Goal: Task Accomplishment & Management: Complete application form

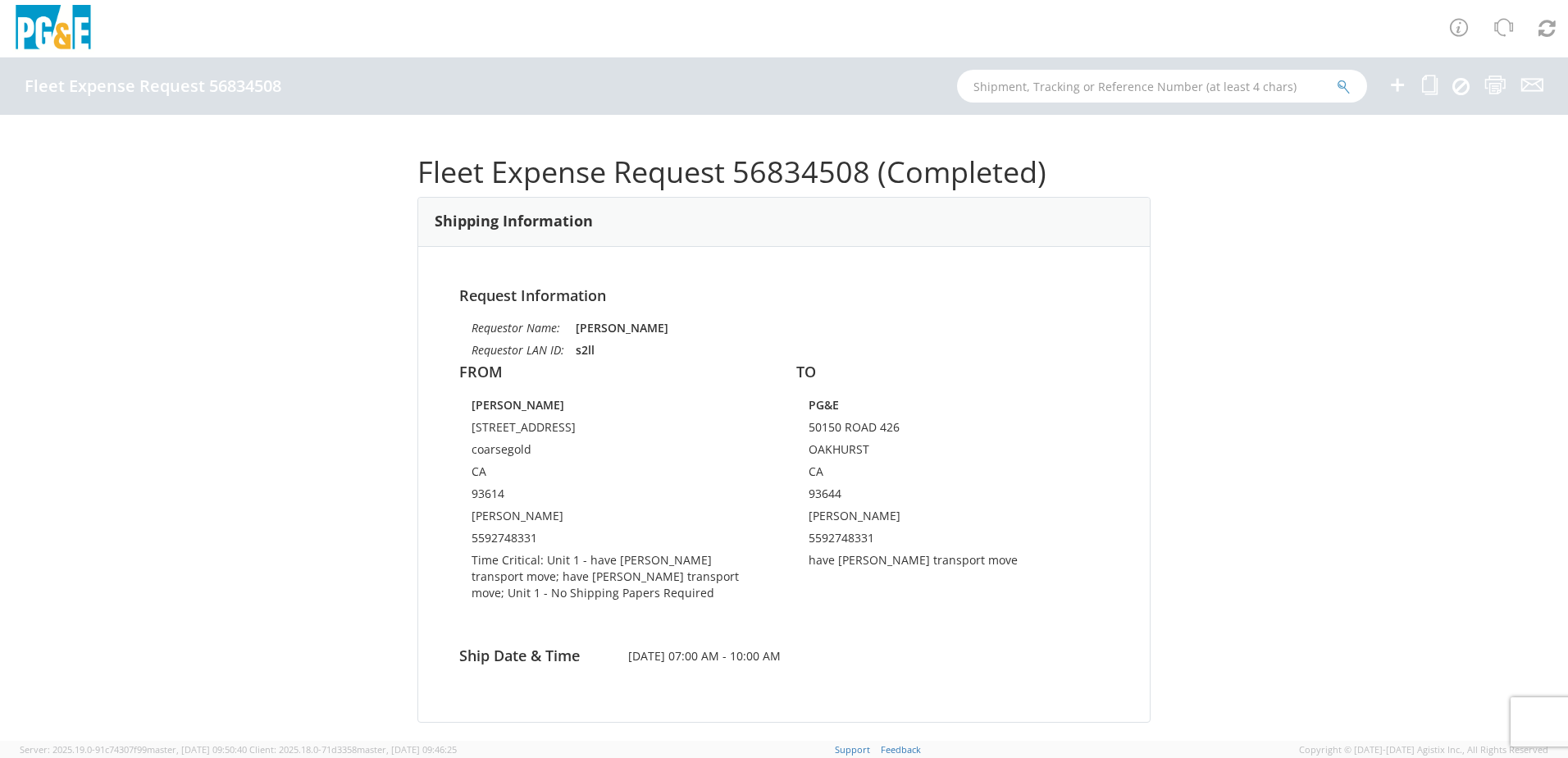
click at [1392, 83] on icon at bounding box center [1398, 84] width 20 height 20
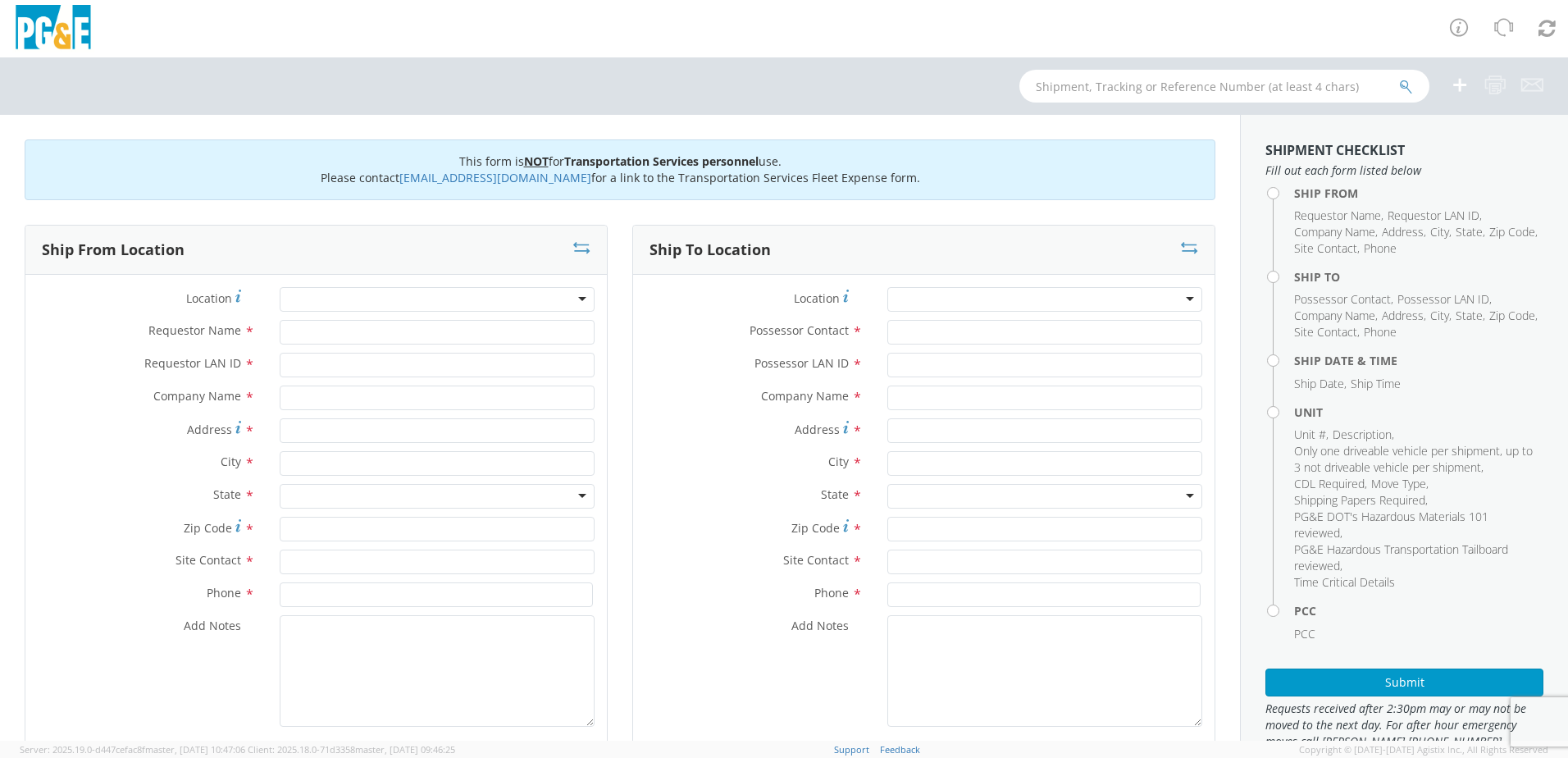
click at [405, 293] on div at bounding box center [437, 300] width 315 height 25
type input "oa"
click at [471, 306] on div at bounding box center [437, 300] width 315 height 25
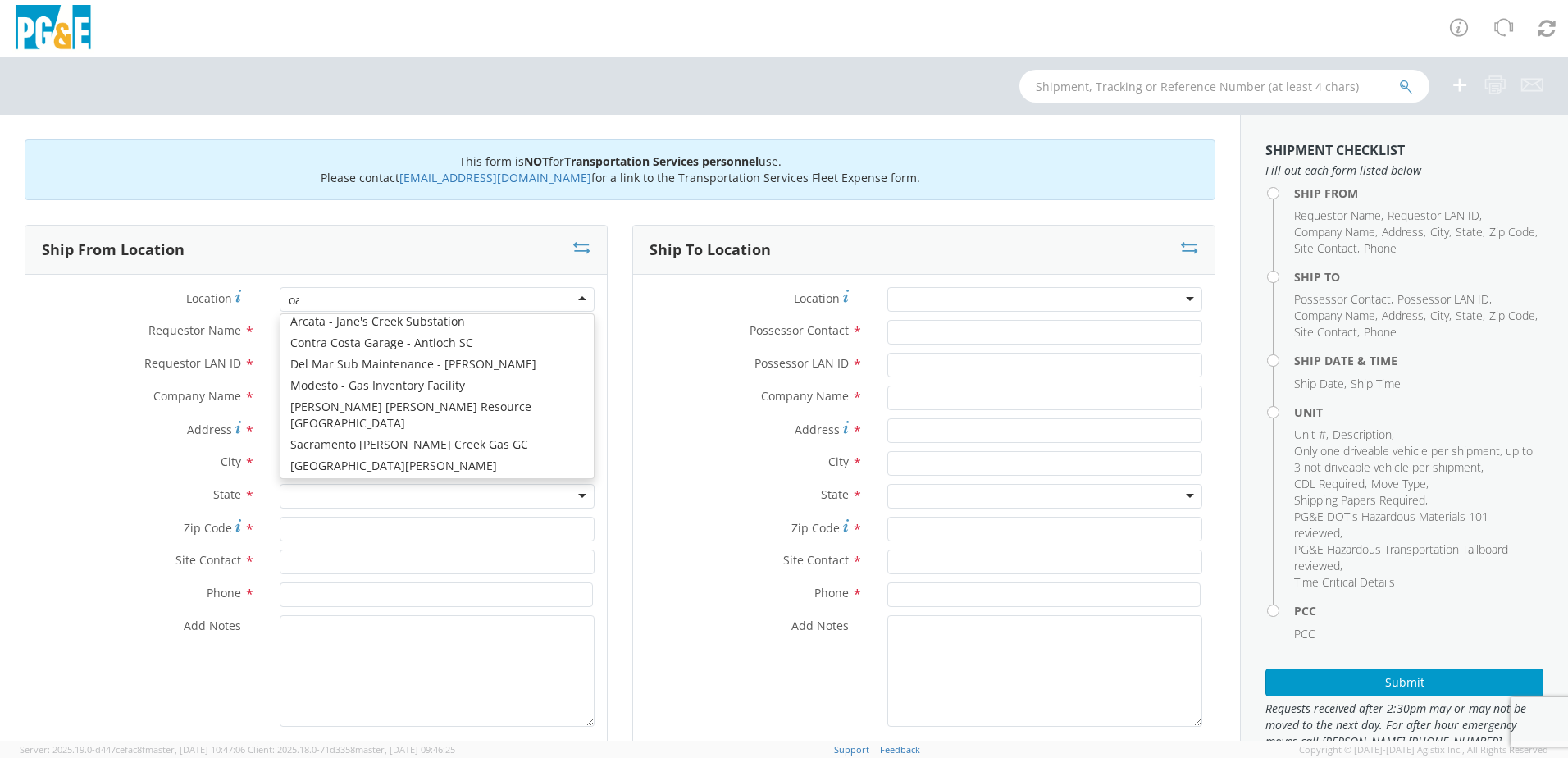
type input "oak"
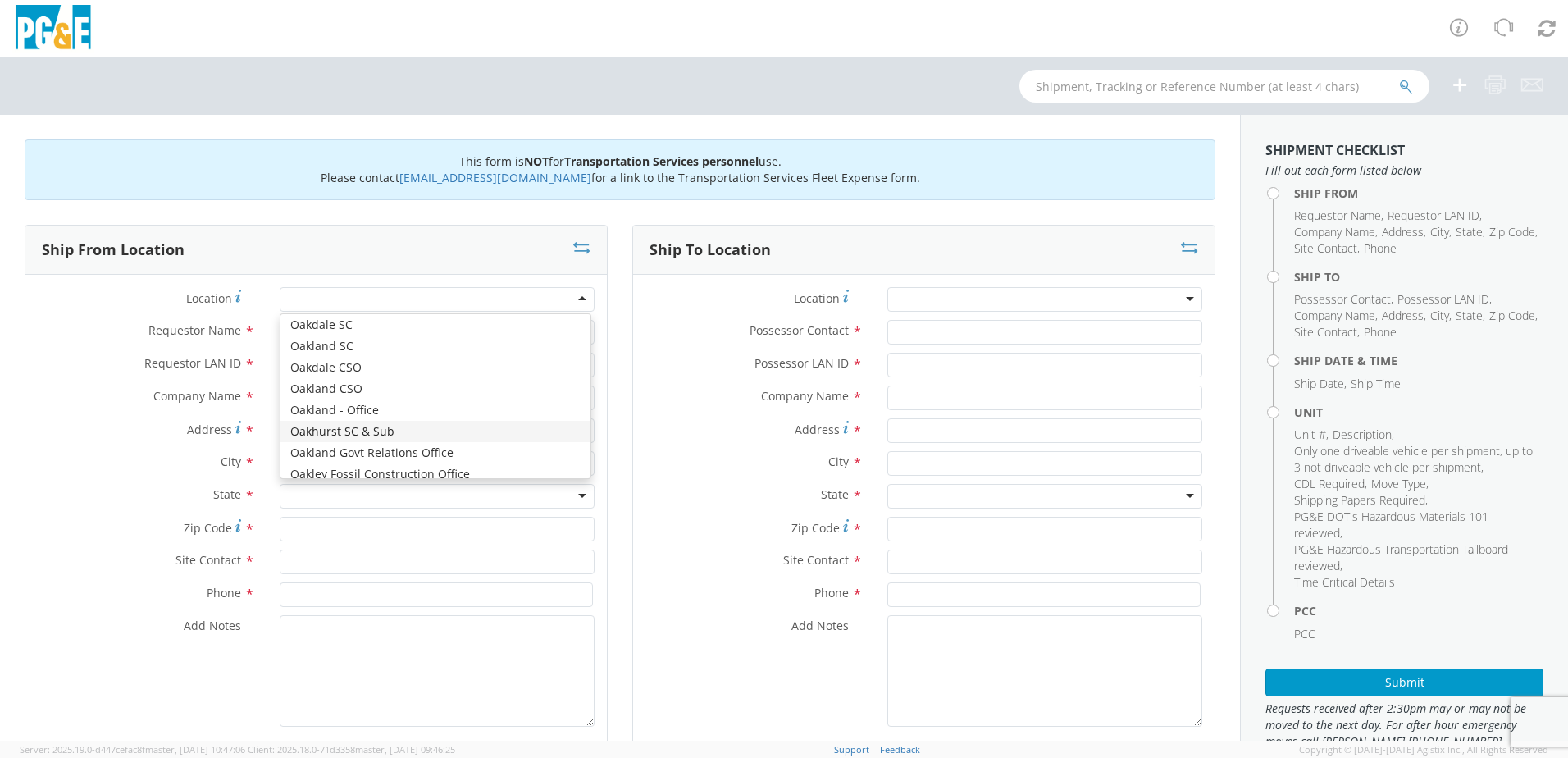
type input "PG&E"
type input "50150 ROAD 426"
type input "OAKHURST"
type input "93644"
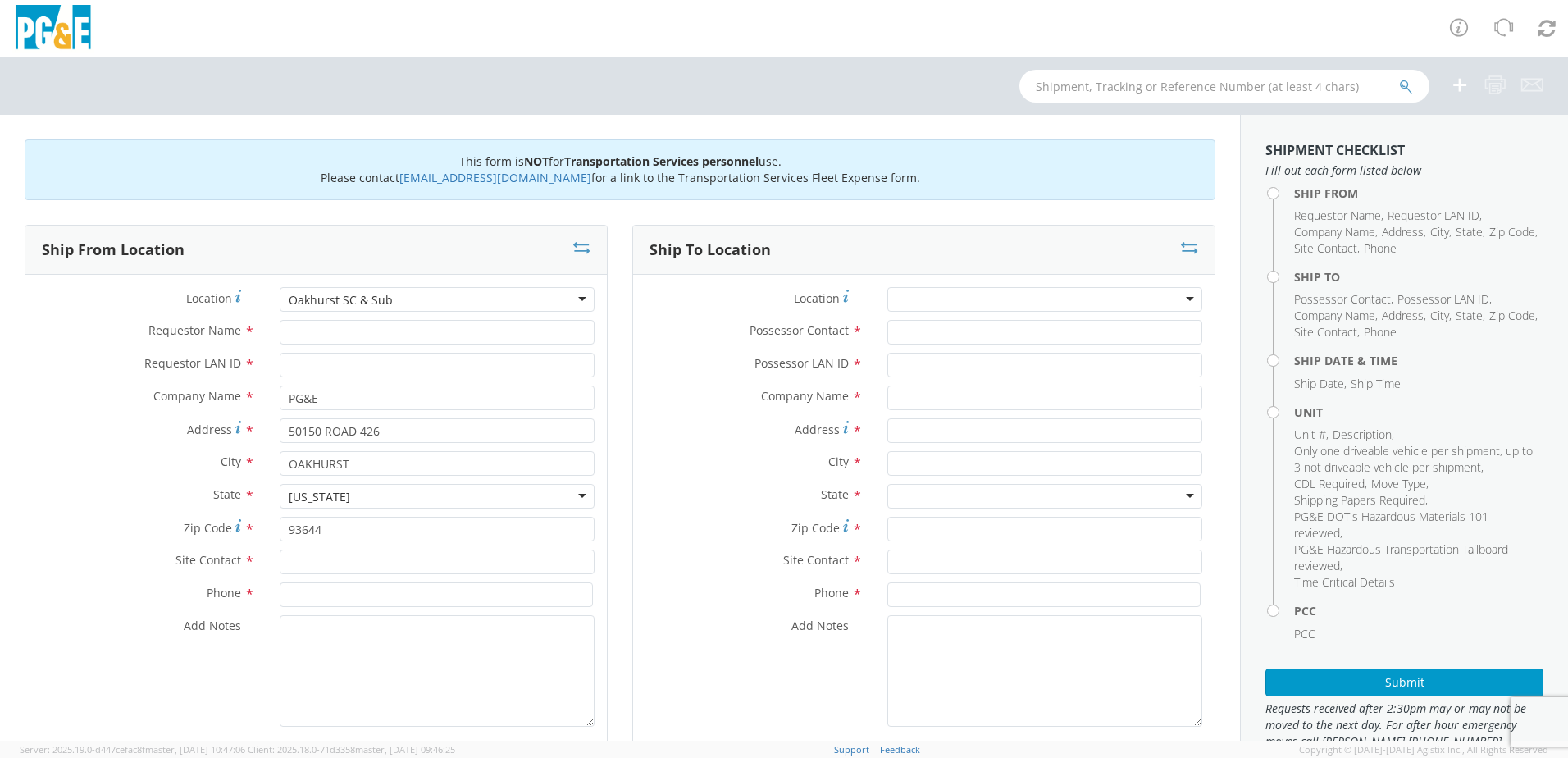
scroll to position [0, 0]
click at [341, 333] on input "Requestor Name *" at bounding box center [437, 333] width 315 height 25
type input "[PERSON_NAME]"
click at [358, 362] on input "Requestor LAN ID *" at bounding box center [437, 365] width 315 height 25
type input "s2ll"
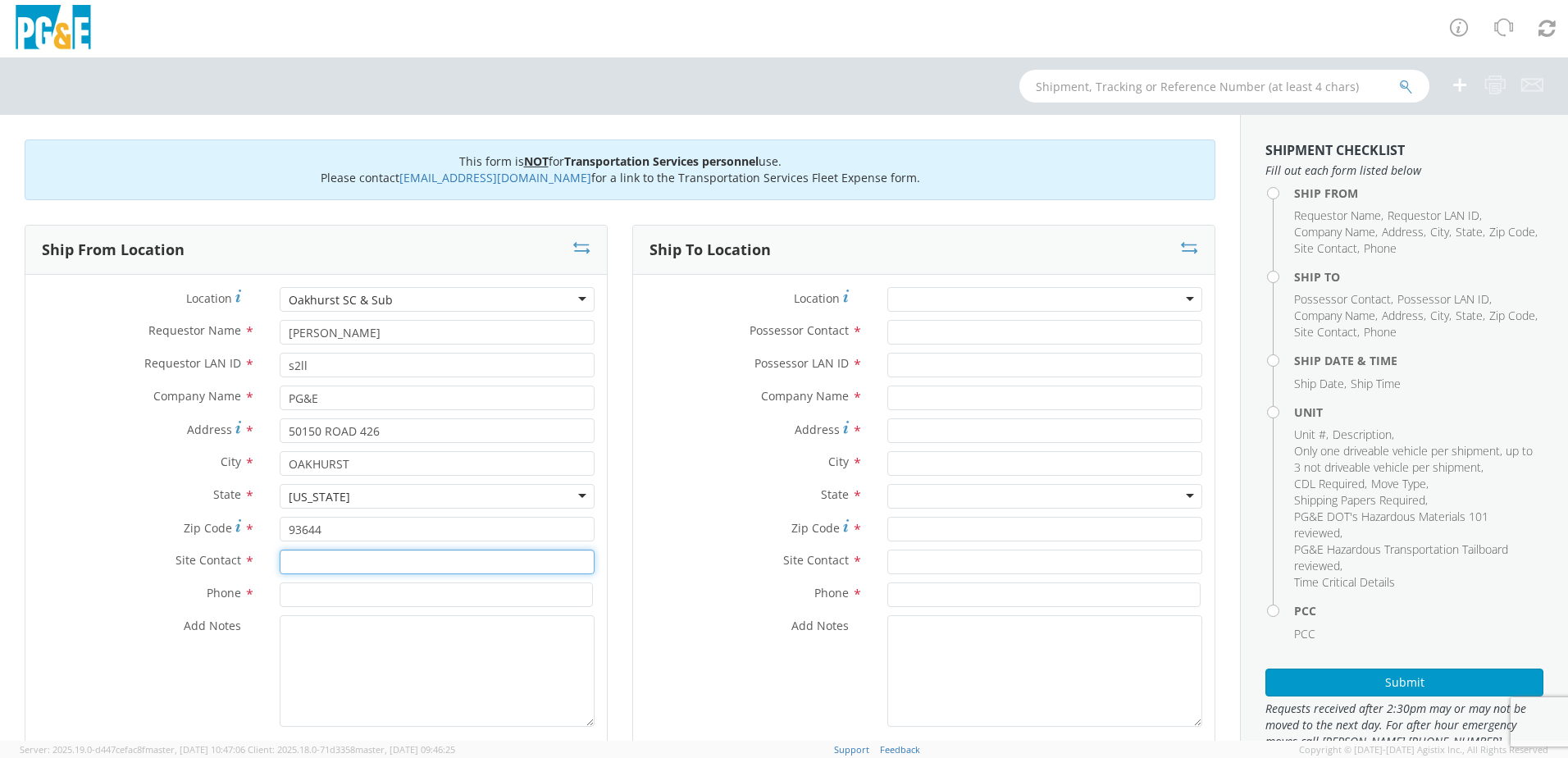
click at [334, 566] on input "text" at bounding box center [437, 563] width 315 height 25
type input "[PERSON_NAME]"
click at [336, 593] on input at bounding box center [436, 595] width 313 height 25
type input "5592748331"
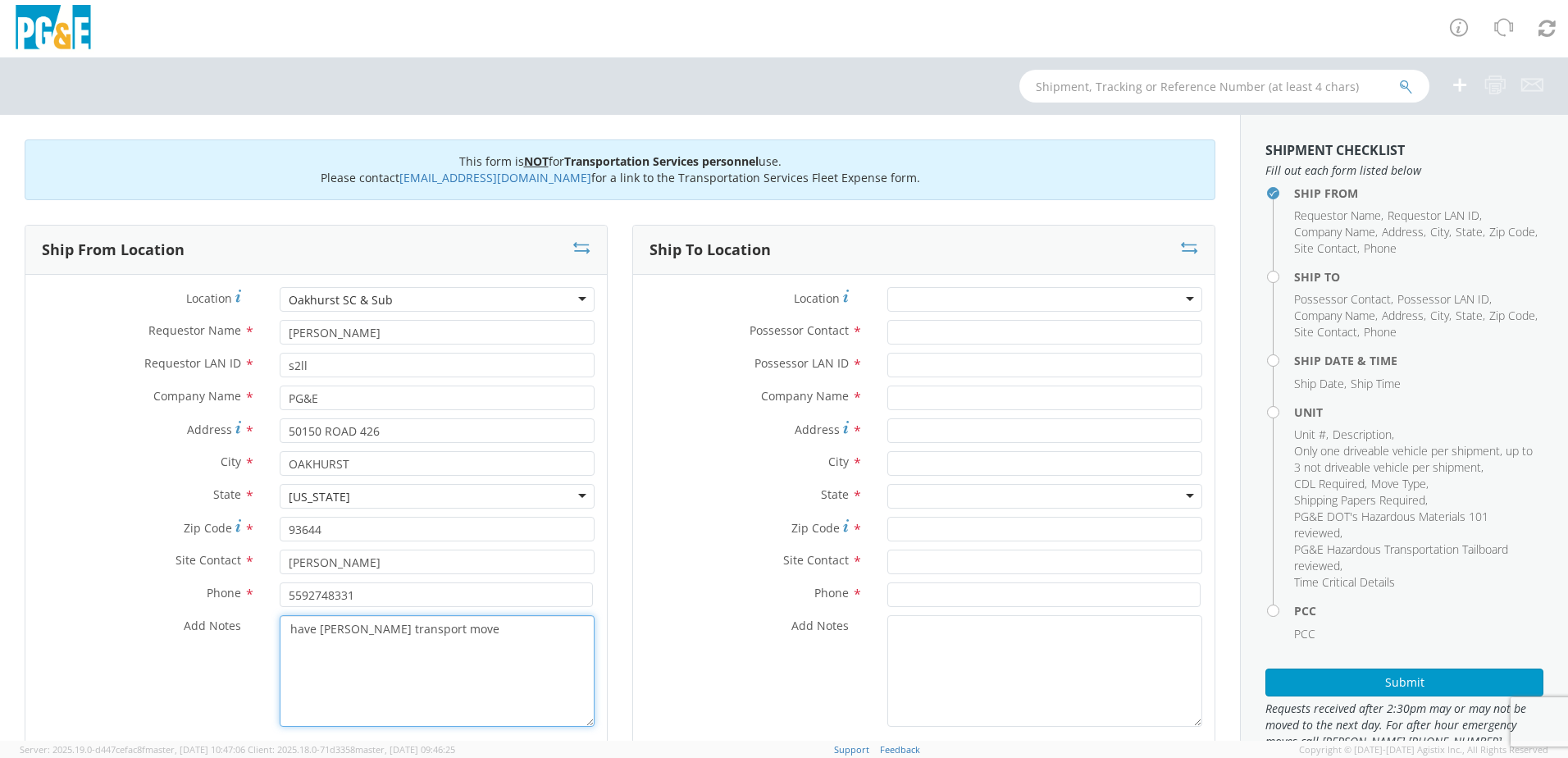
drag, startPoint x: 424, startPoint y: 625, endPoint x: 272, endPoint y: 639, distance: 152.6
click at [273, 639] on div "have [PERSON_NAME] transport move" at bounding box center [437, 671] width 340 height 111
type textarea "have [PERSON_NAME] transport move"
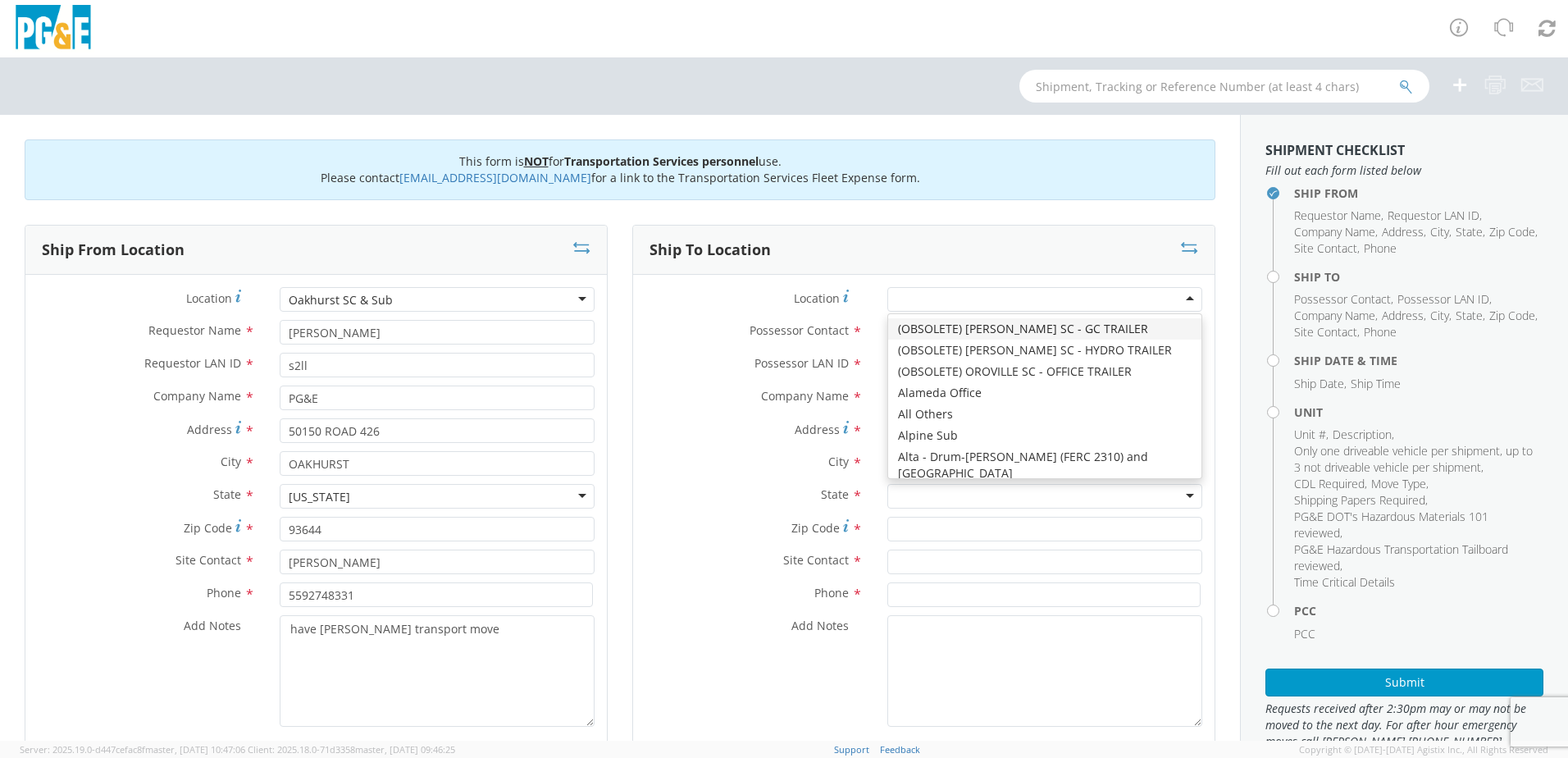
click at [1036, 297] on div at bounding box center [1045, 300] width 315 height 25
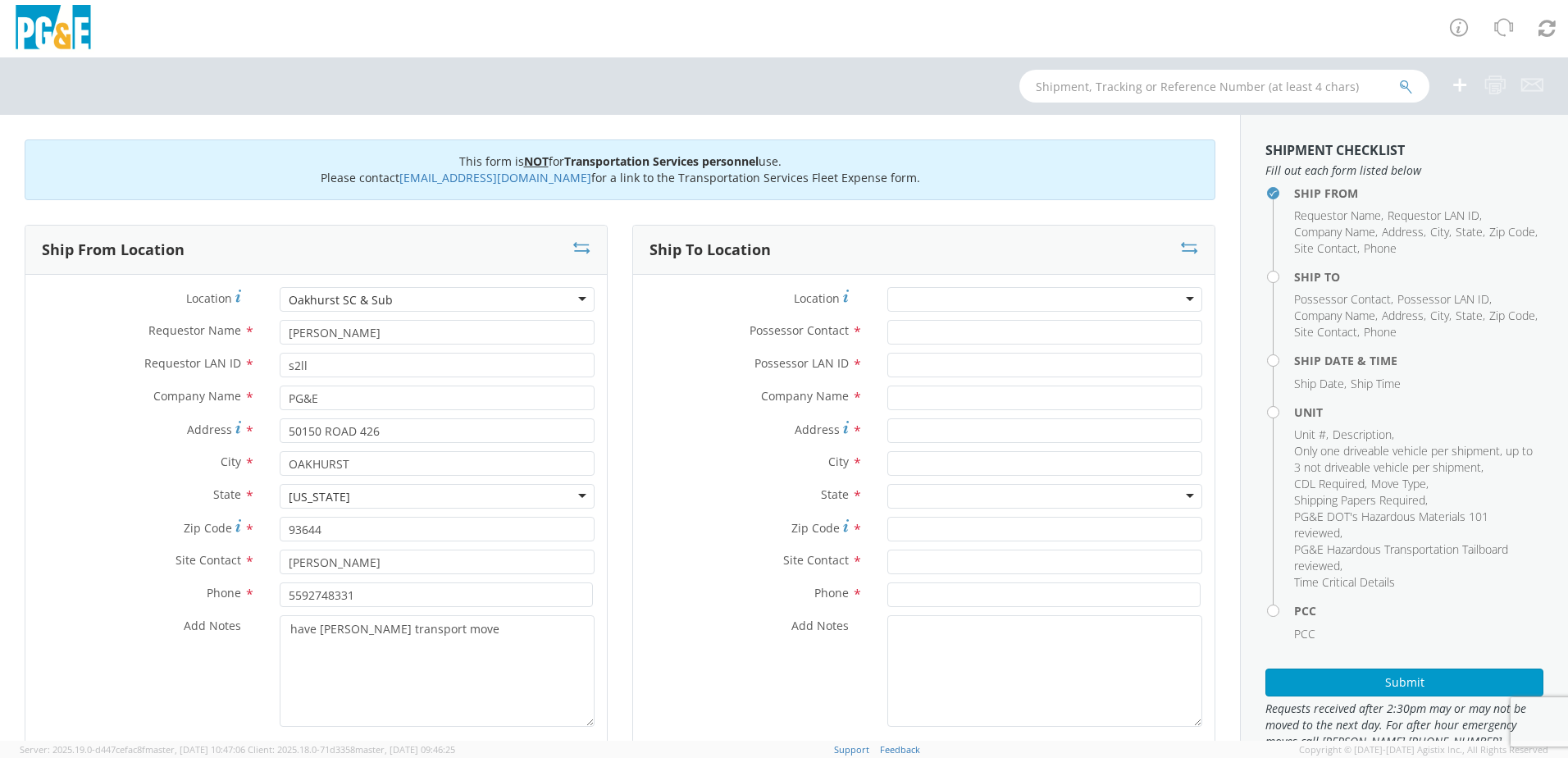
click at [656, 340] on label "Possessor Contact *" at bounding box center [754, 331] width 242 height 21
click at [888, 340] on input "Possessor Contact *" at bounding box center [1045, 333] width 315 height 25
type input "[PERSON_NAME]"
type input "s2ll"
type input "future ford"
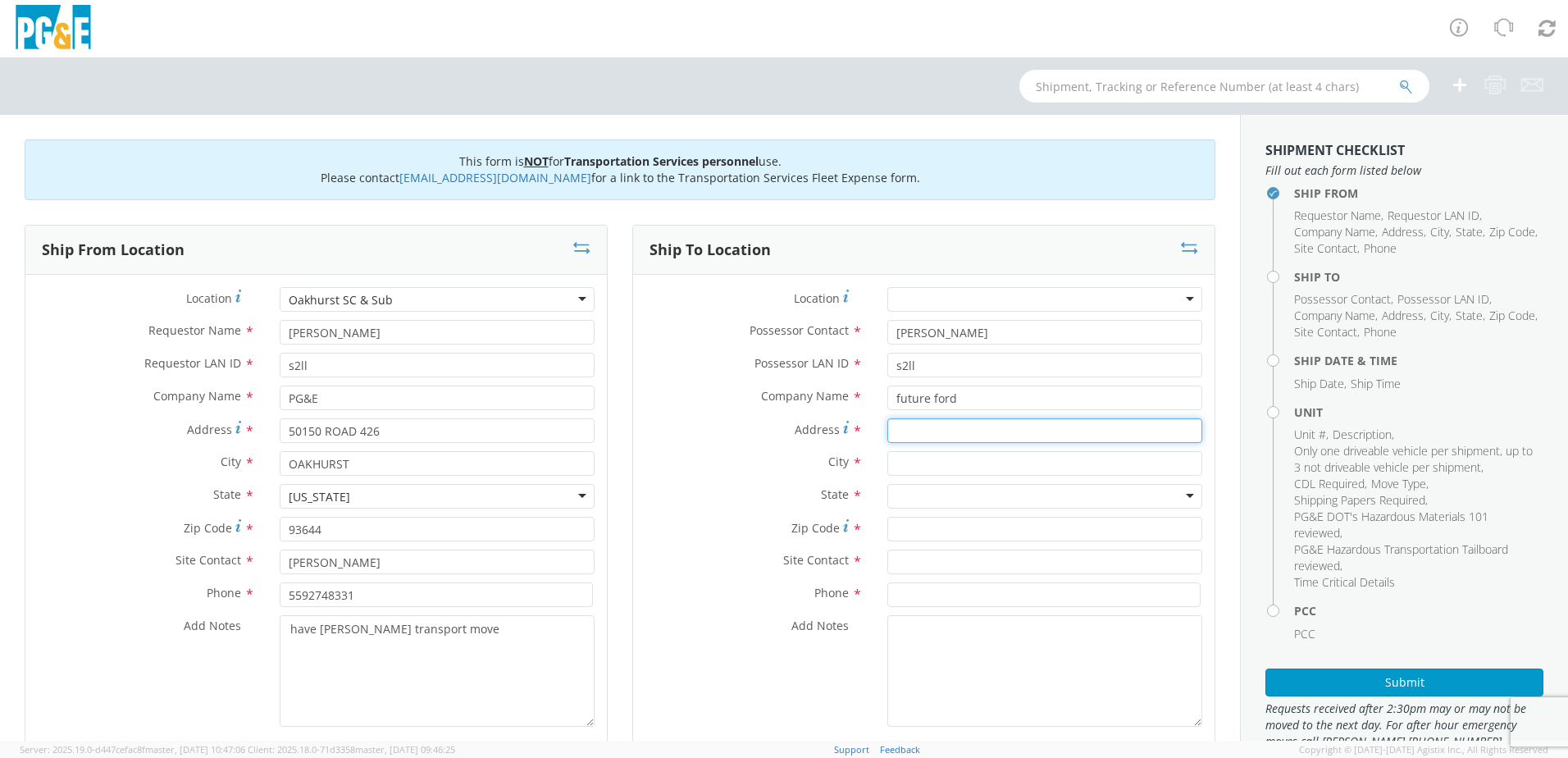
click at [911, 431] on input "Address *" at bounding box center [1045, 431] width 315 height 25
type input "[STREET_ADDRESS][PERSON_NAME]"
type input "clovis"
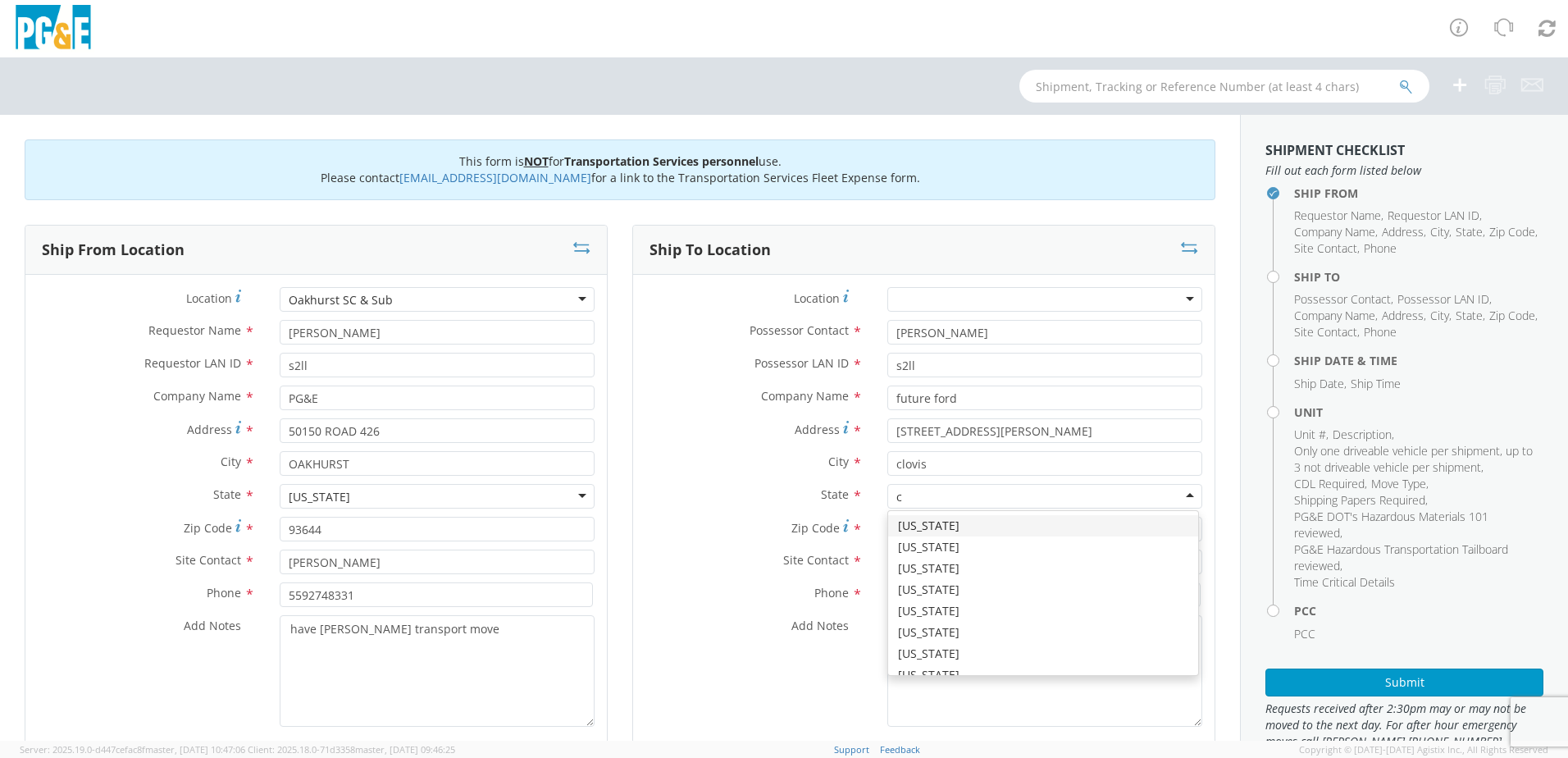
type input "ca"
type input "93612"
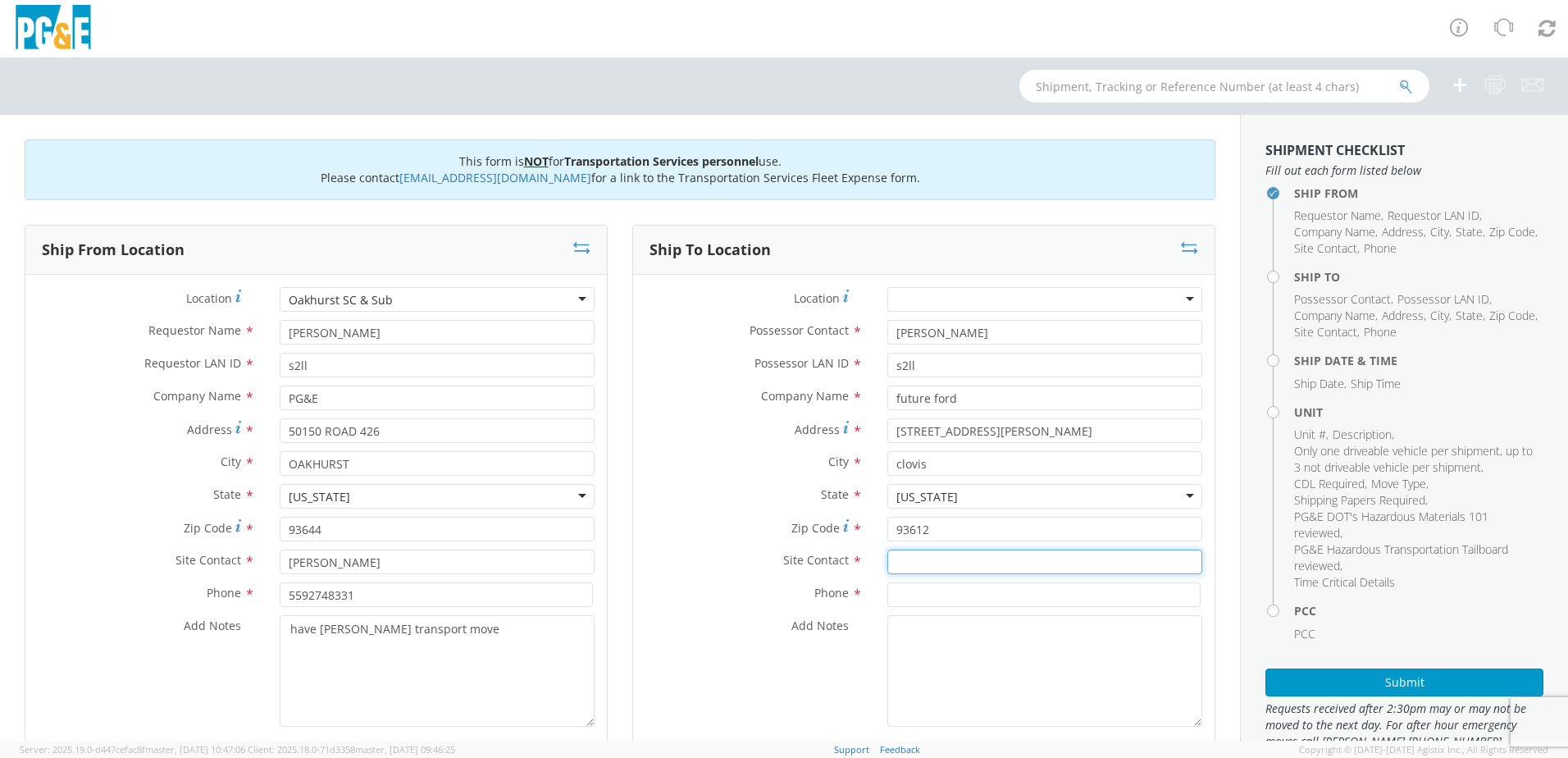
click at [907, 568] on input "text" at bounding box center [1045, 563] width 315 height 25
type input "[PERSON_NAME]"
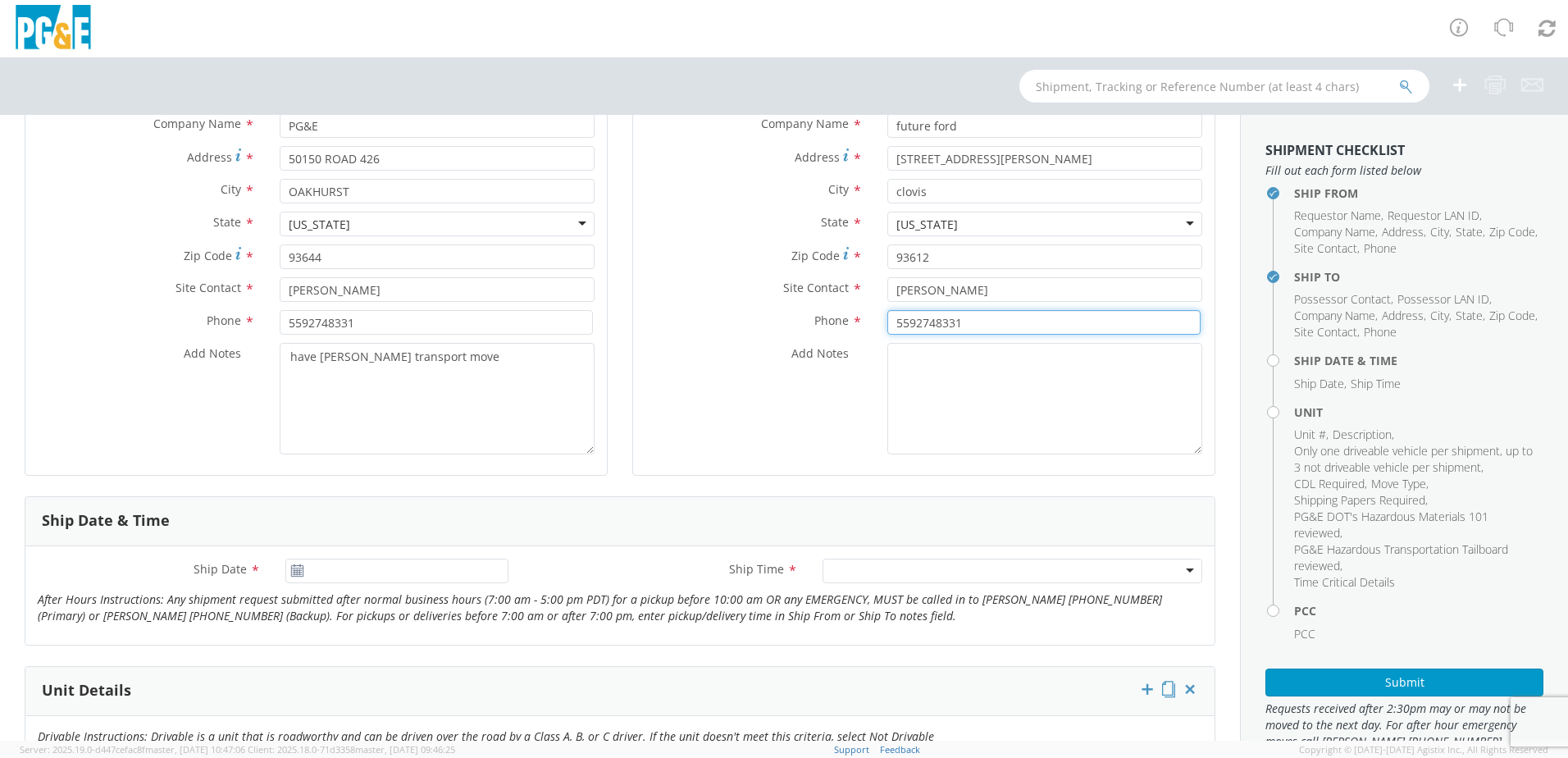
scroll to position [329, 0]
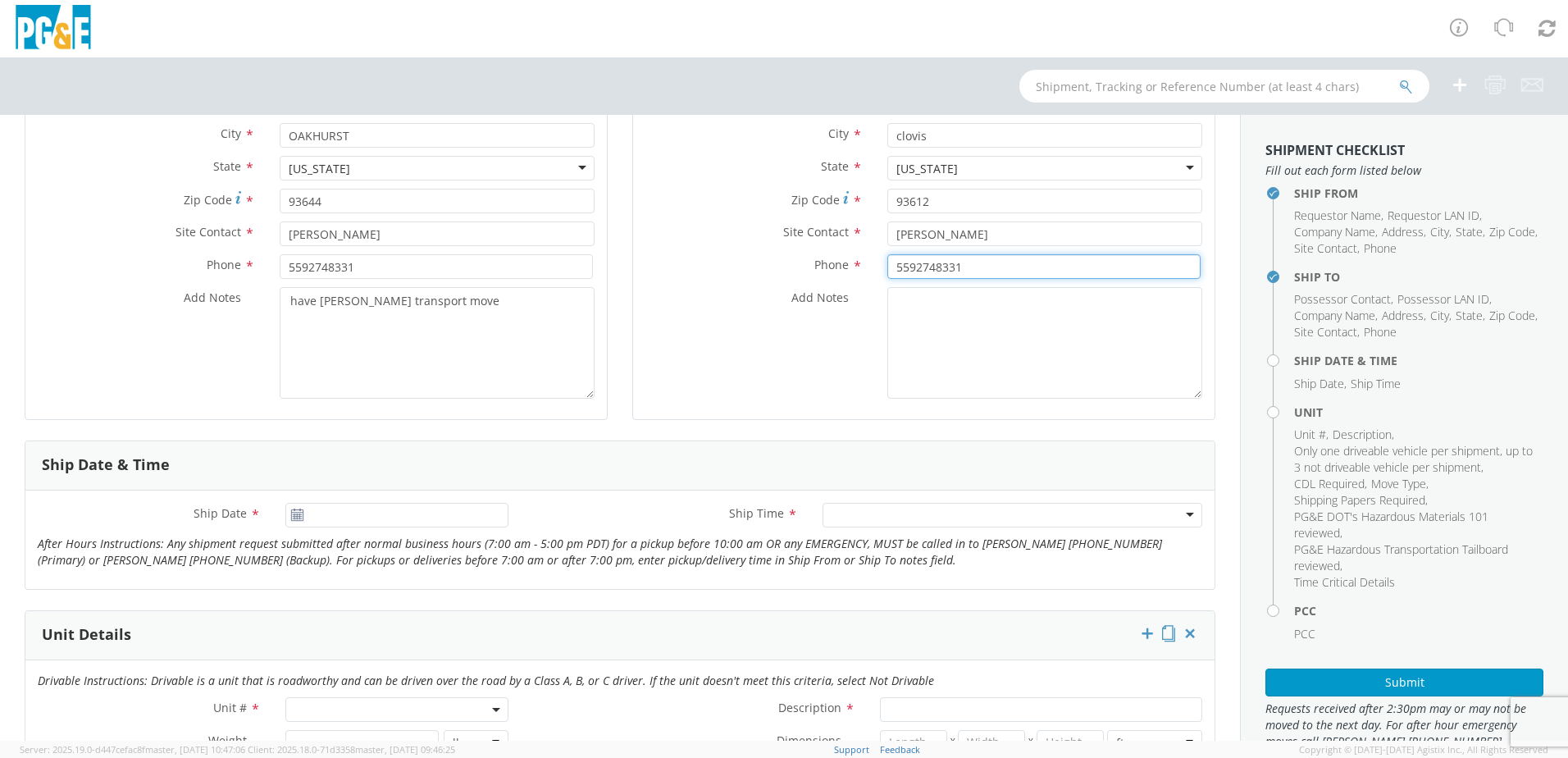
type input "5592748331"
click at [423, 521] on input "[DATE]" at bounding box center [397, 516] width 223 height 25
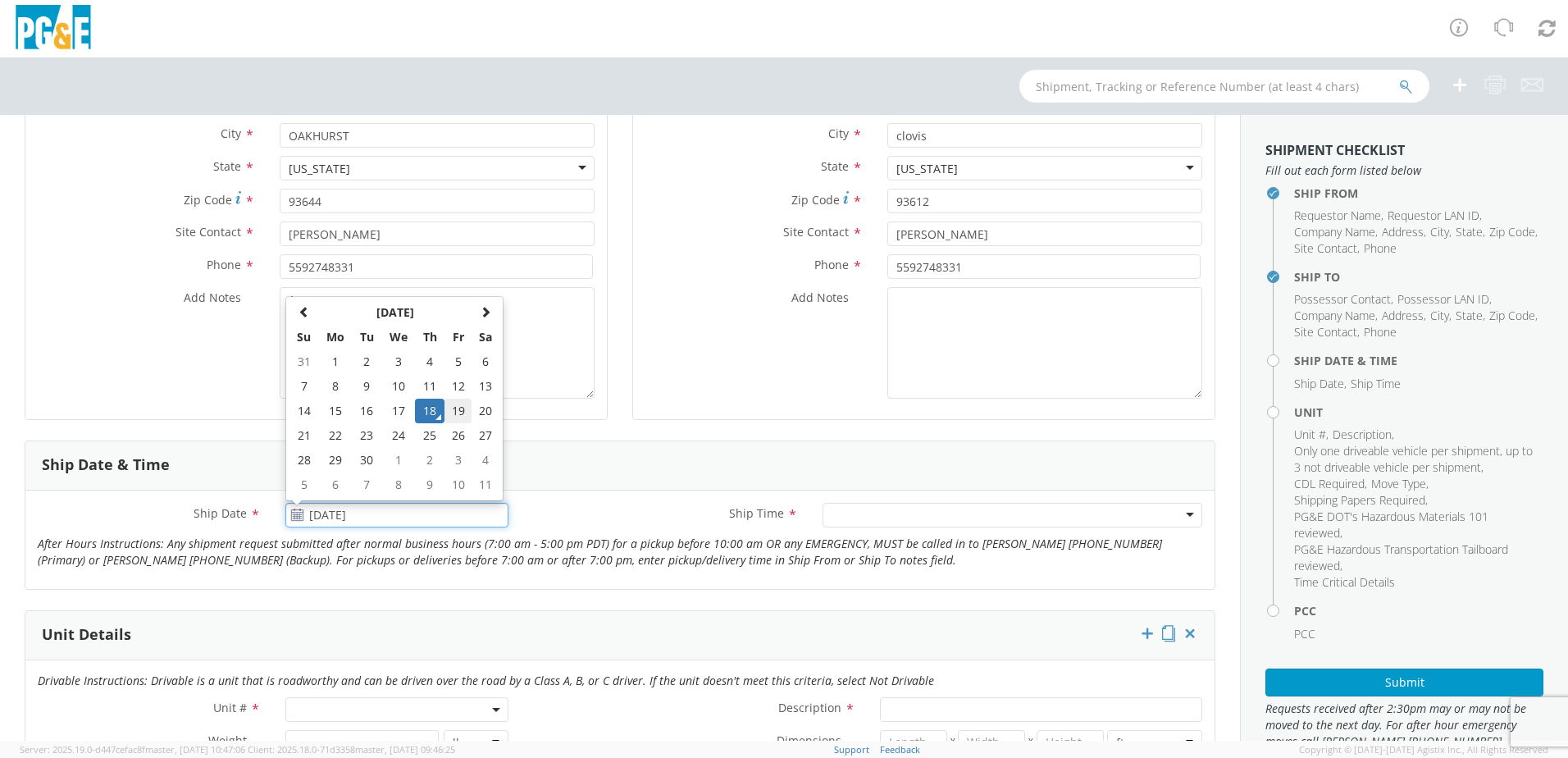
click at [463, 414] on td "19" at bounding box center [458, 411] width 28 height 25
type input "[DATE]"
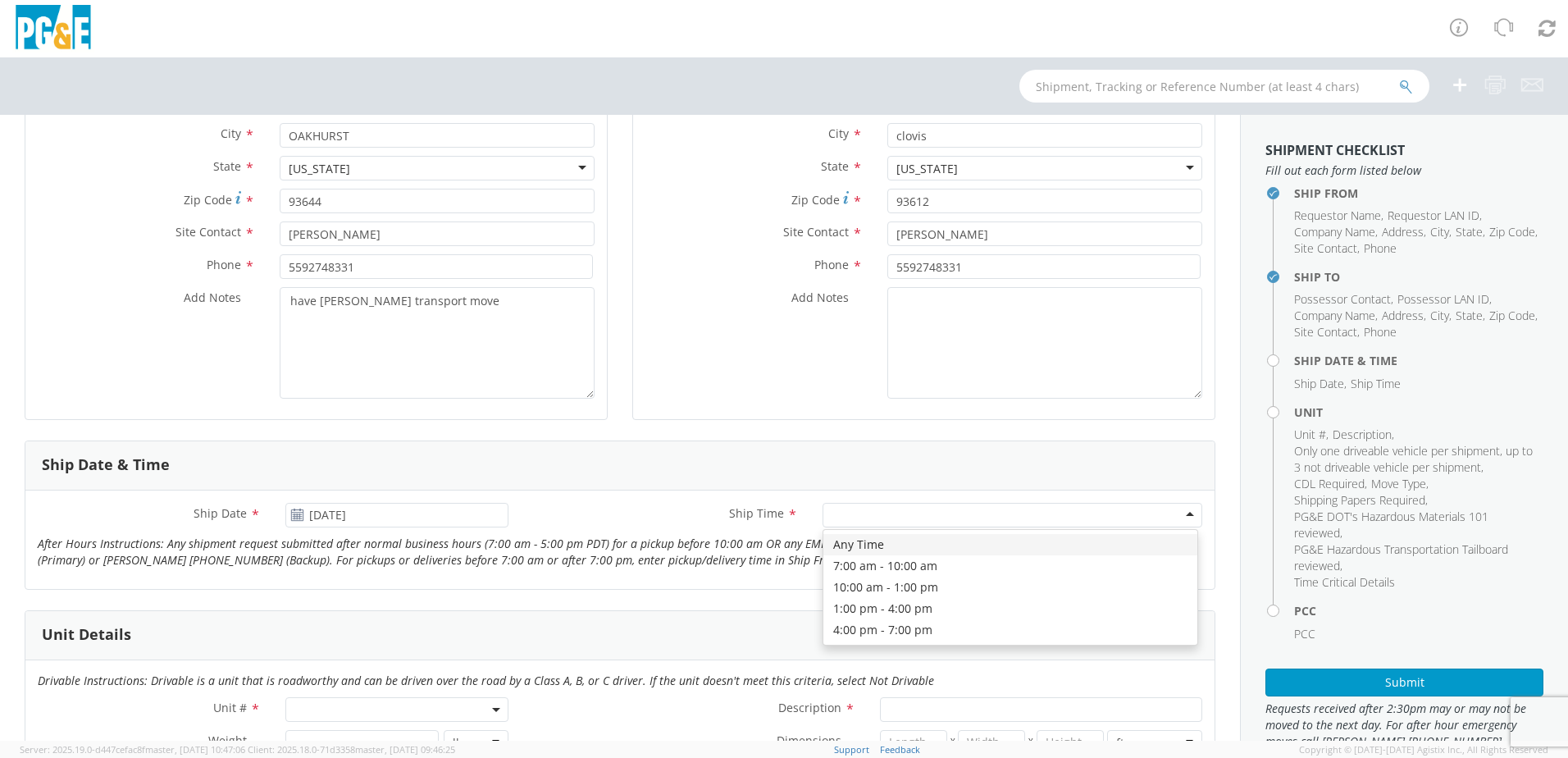
click at [900, 517] on div at bounding box center [1012, 516] width 380 height 25
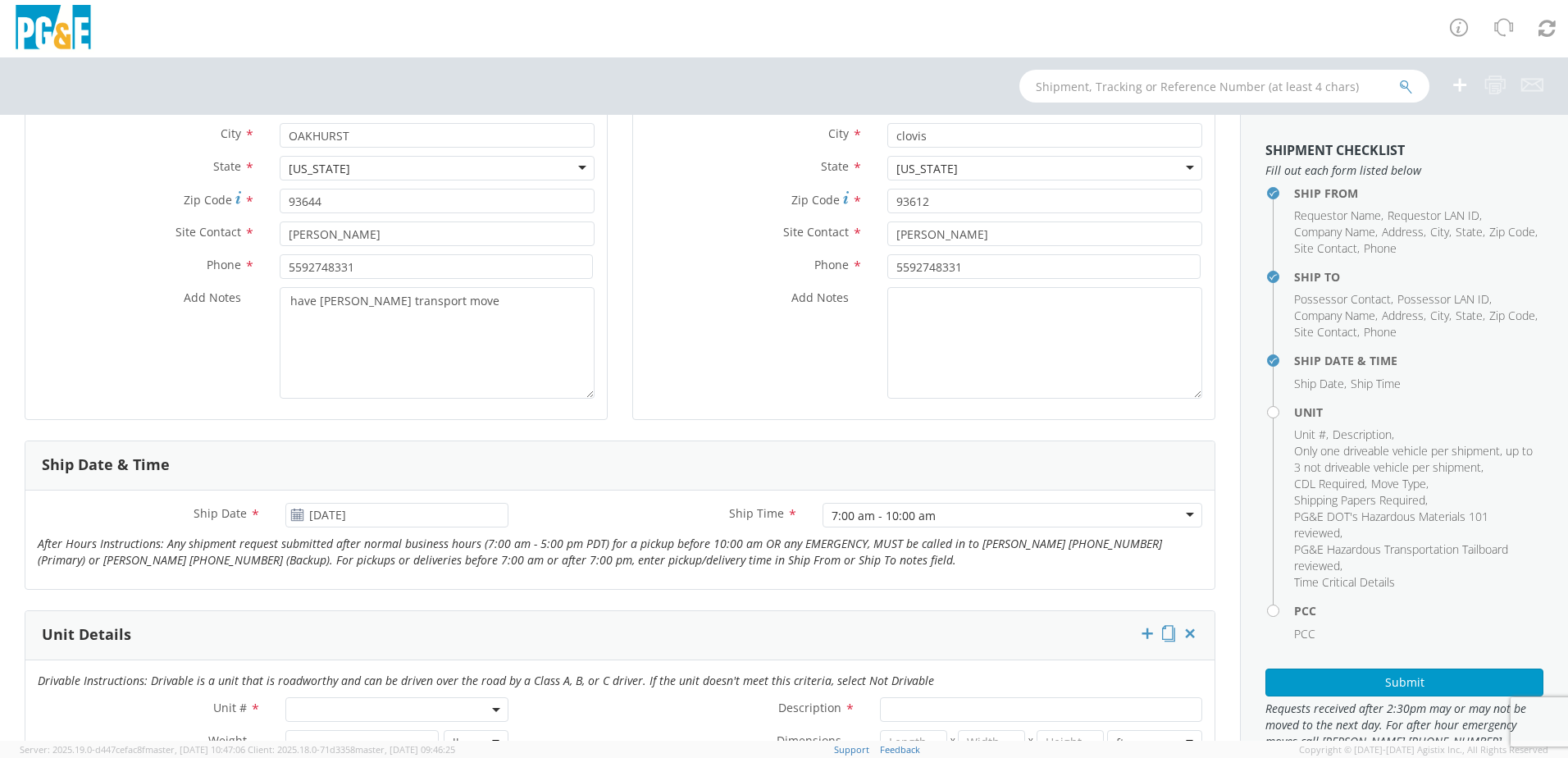
click at [341, 707] on span at bounding box center [397, 710] width 223 height 25
click at [351, 660] on input "search" at bounding box center [396, 656] width 213 height 25
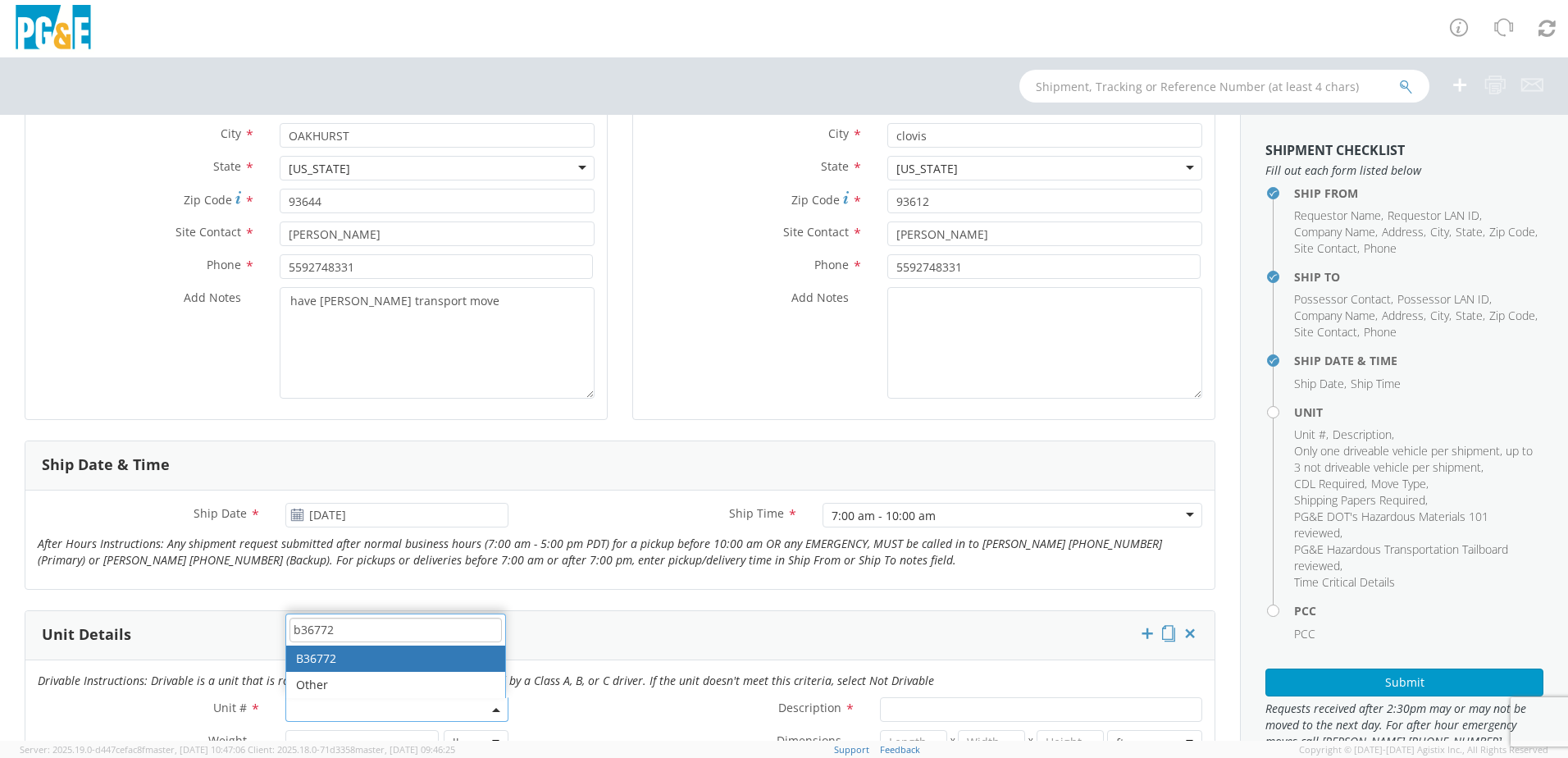
type input "b36772"
type input "TRUCK; TROUBLE W/AERIAL 4X4"
type input "19500"
select select "B36772"
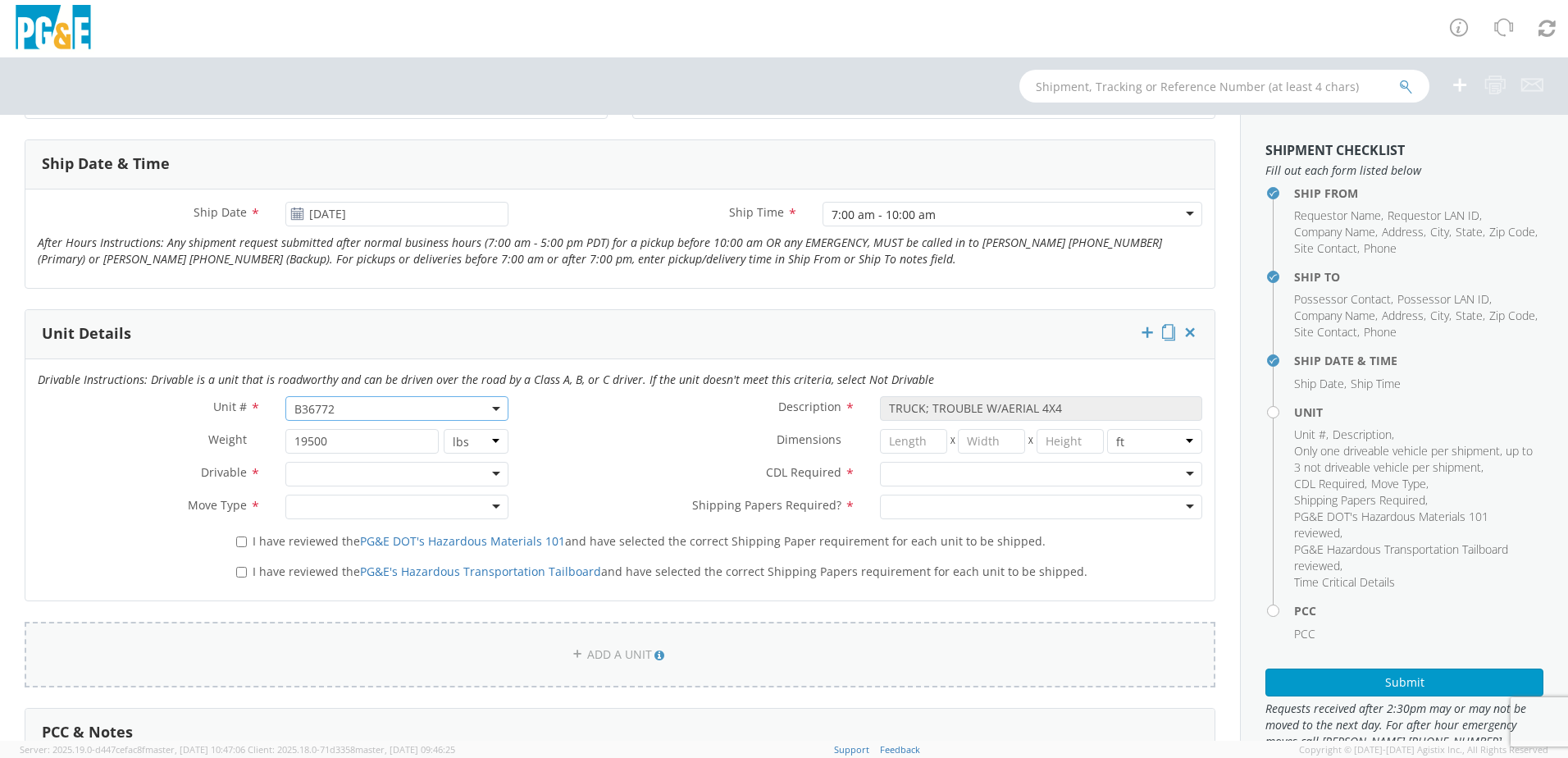
scroll to position [656, 0]
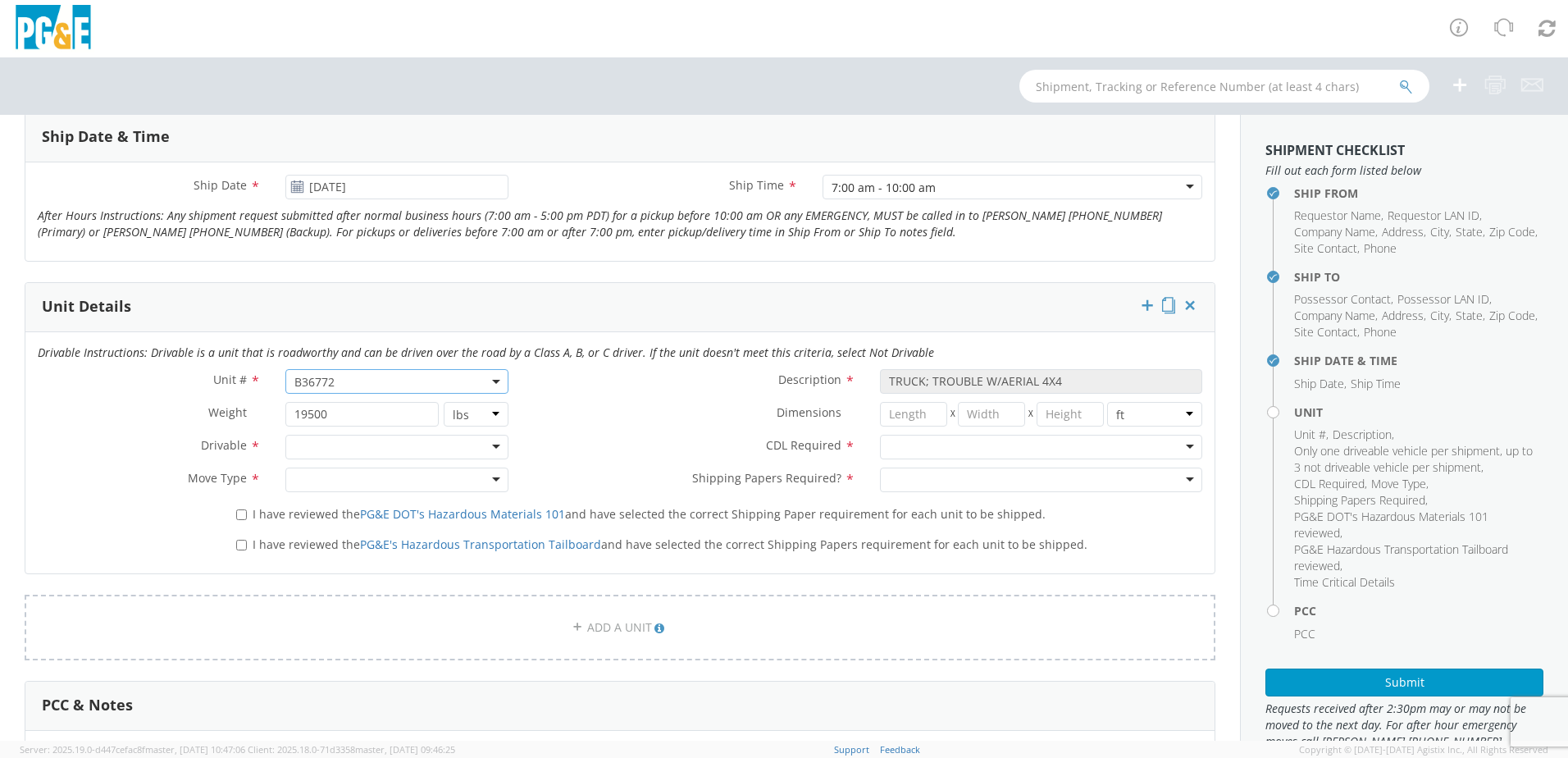
click at [337, 444] on div at bounding box center [397, 448] width 223 height 25
click at [311, 485] on div at bounding box center [397, 480] width 223 height 25
click at [240, 512] on input "I have reviewed the PG&E DOT's Hazardous Materials 101 and have selected the co…" at bounding box center [241, 515] width 11 height 11
checkbox input "true"
click at [237, 541] on input "I have reviewed the PG&E's Hazardous Transportation Tailboard and have selected…" at bounding box center [241, 545] width 11 height 11
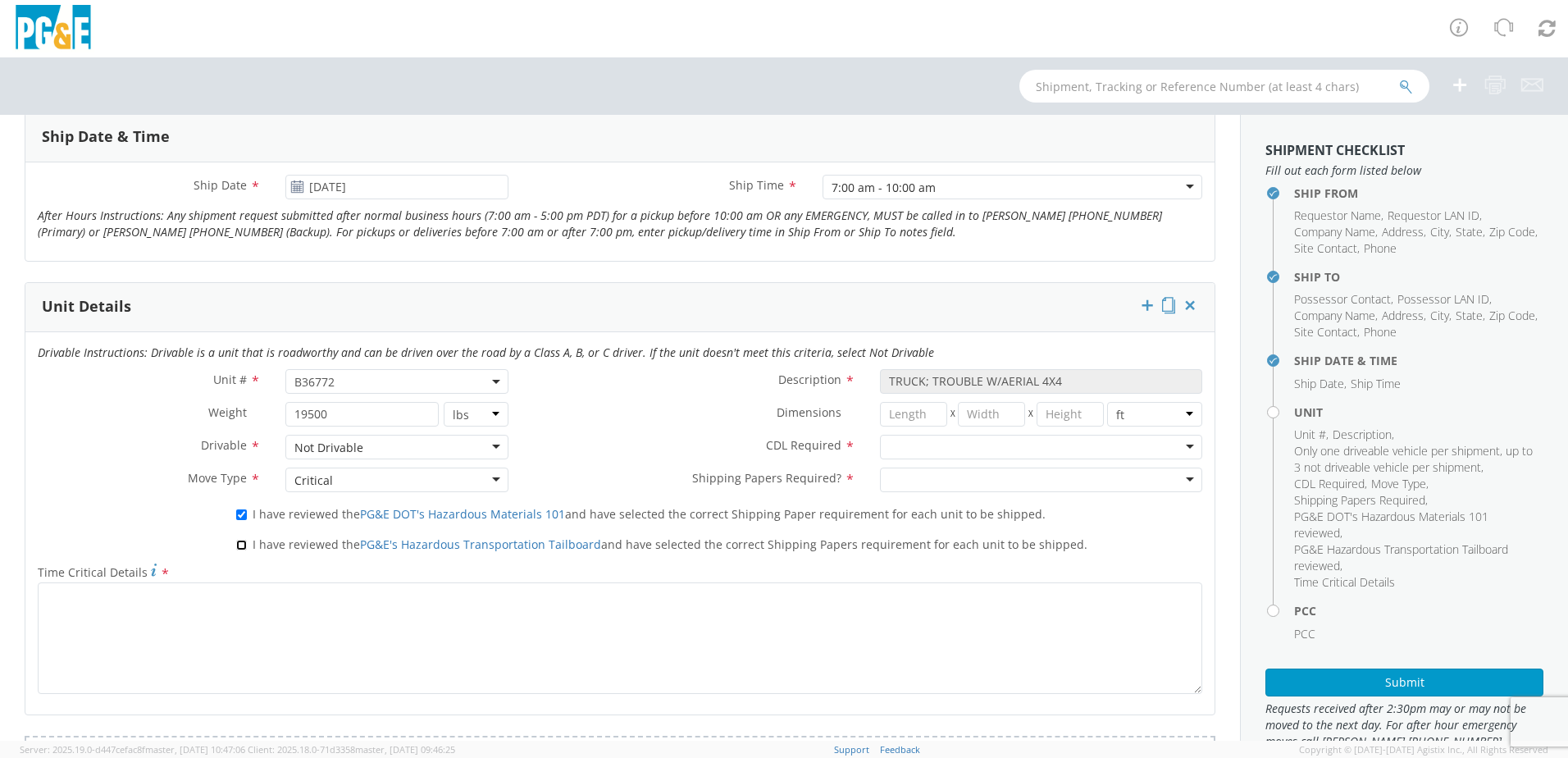
checkbox input "true"
click at [924, 449] on div at bounding box center [1041, 448] width 323 height 25
click at [920, 484] on div at bounding box center [1041, 480] width 323 height 25
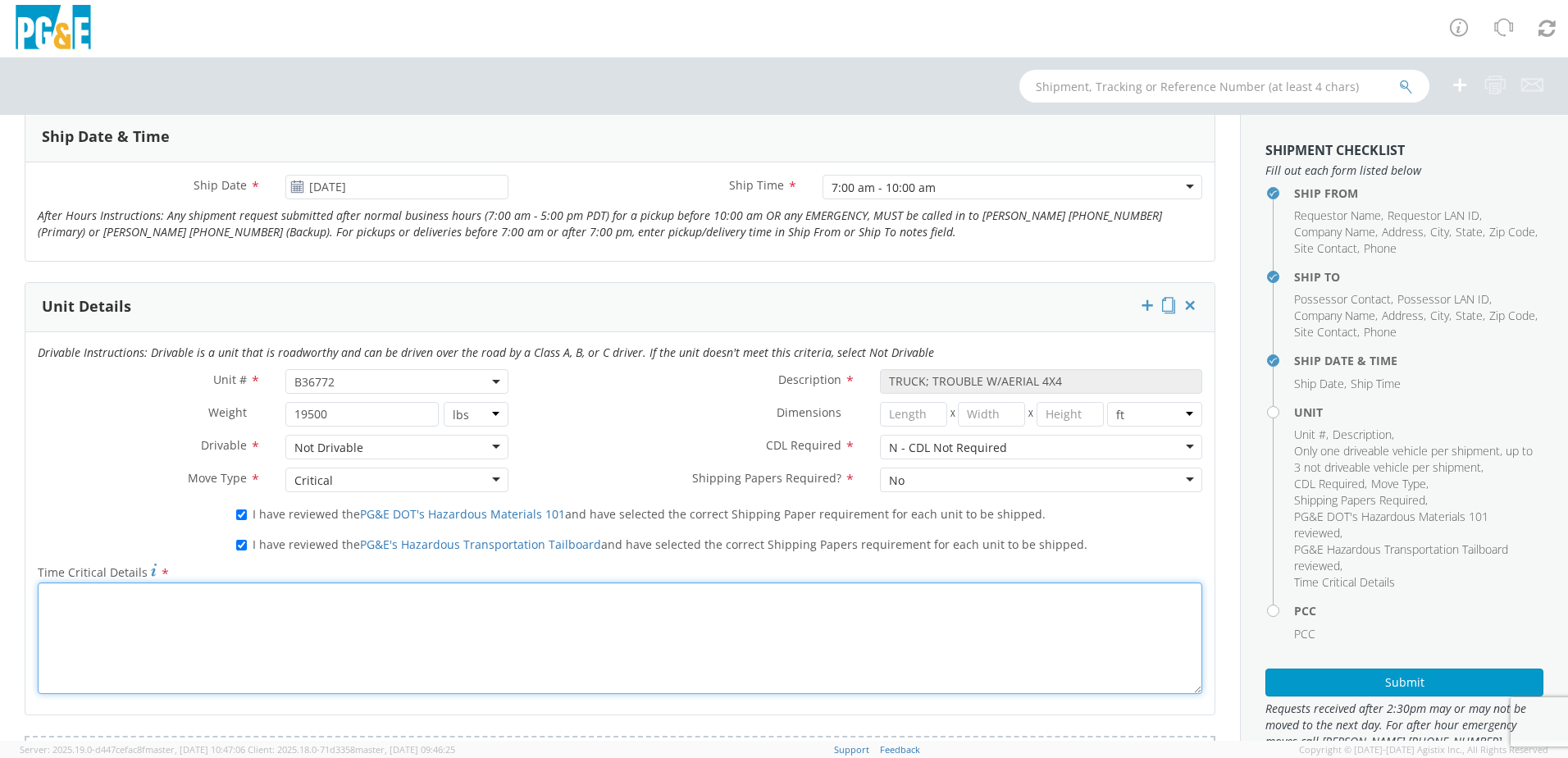
click at [537, 611] on textarea "Time Critical Details *" at bounding box center [620, 638] width 1165 height 111
paste textarea "have [PERSON_NAME] transport move"
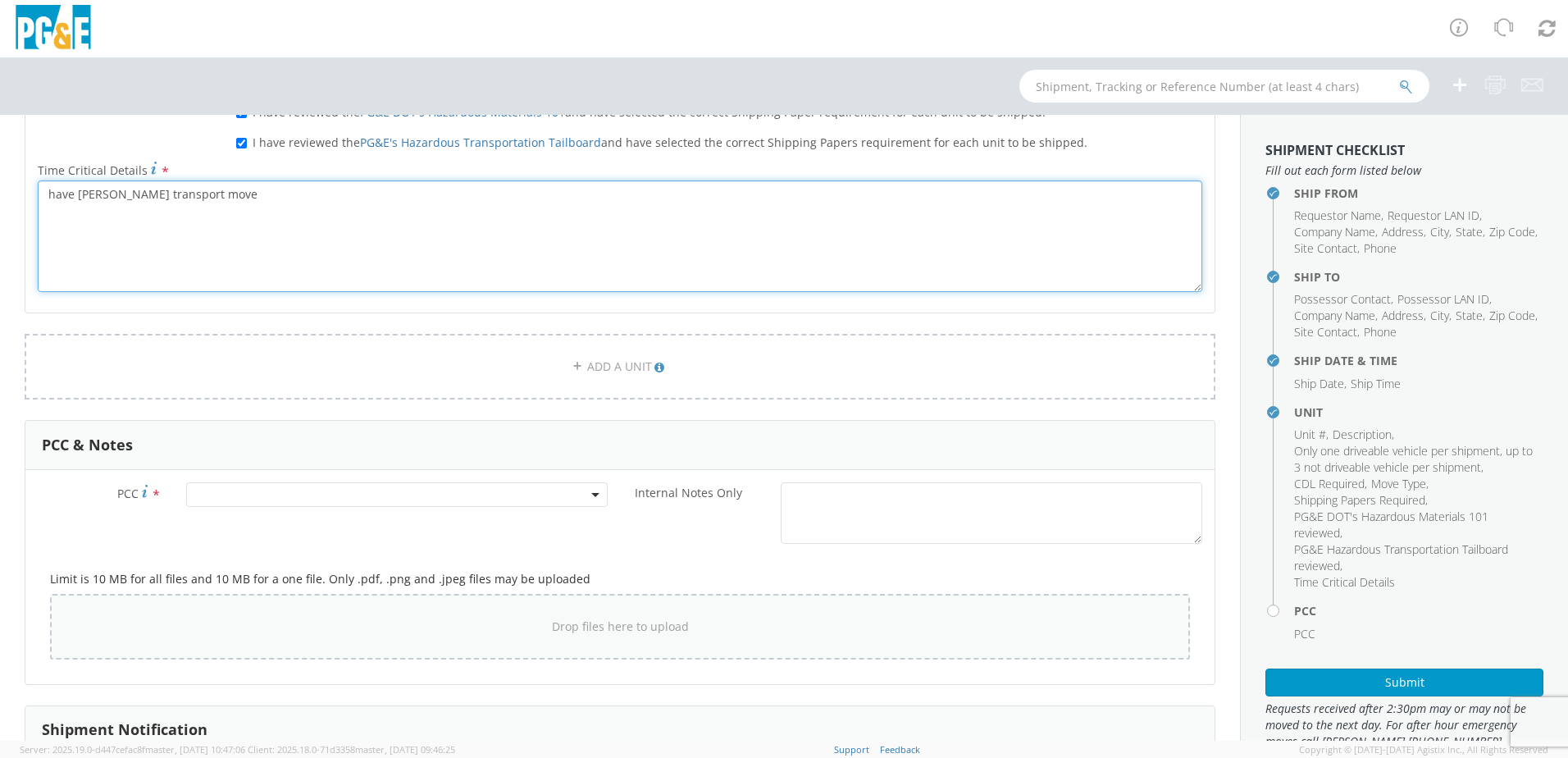
scroll to position [1067, 0]
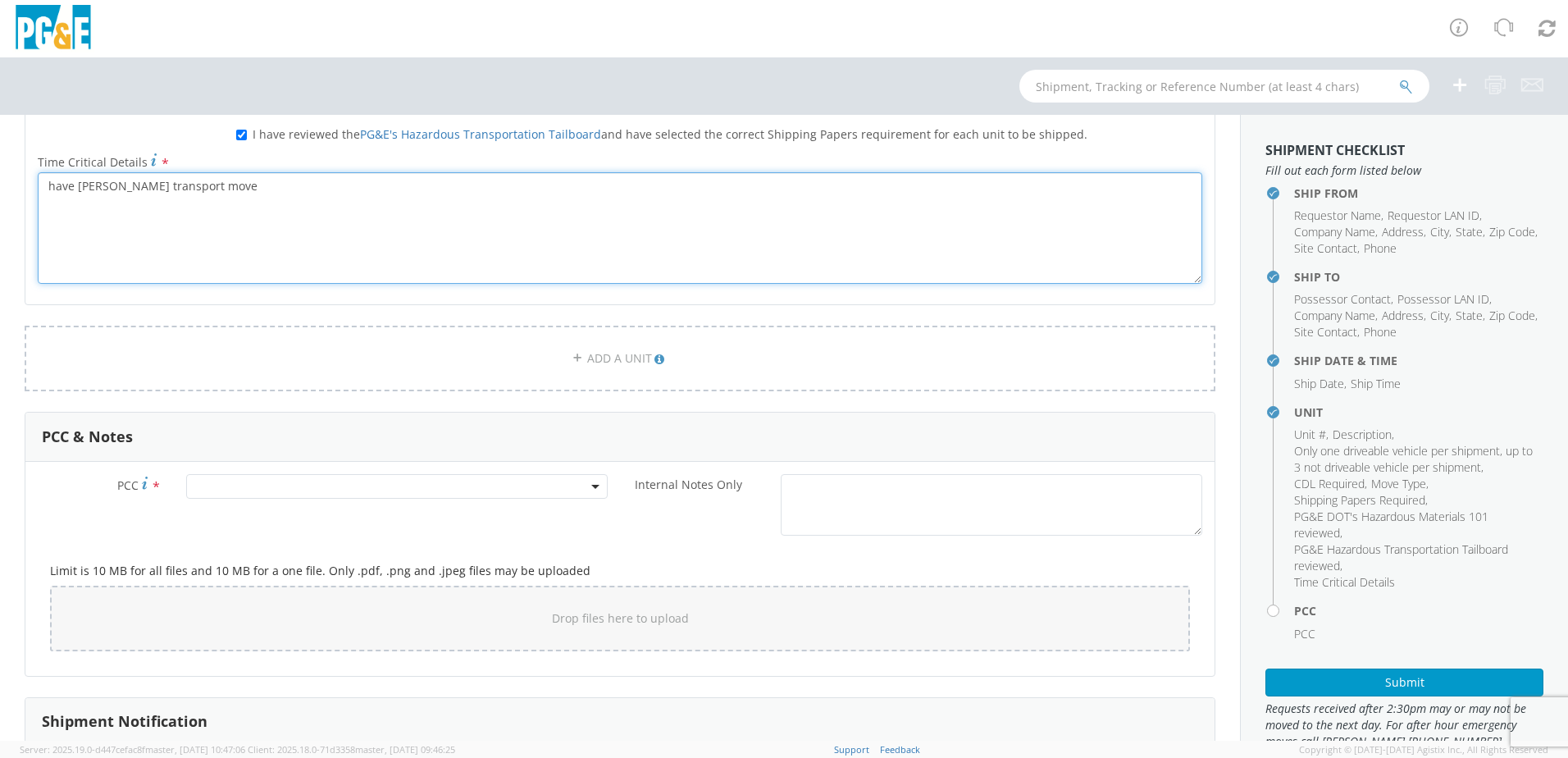
type textarea "have [PERSON_NAME] transport move"
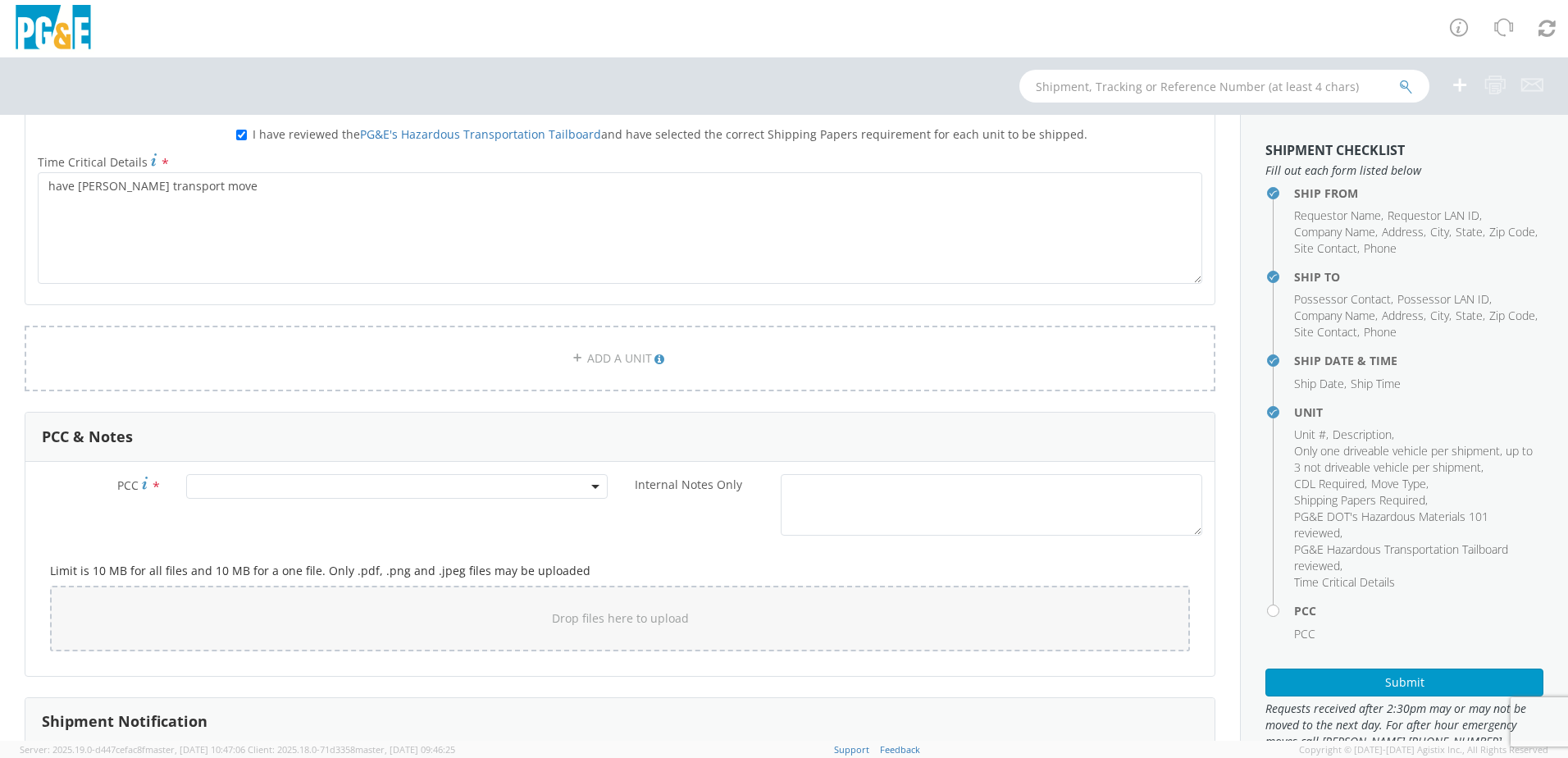
click at [332, 489] on span at bounding box center [397, 487] width 421 height 25
click at [323, 507] on input "number" at bounding box center [395, 514] width 408 height 25
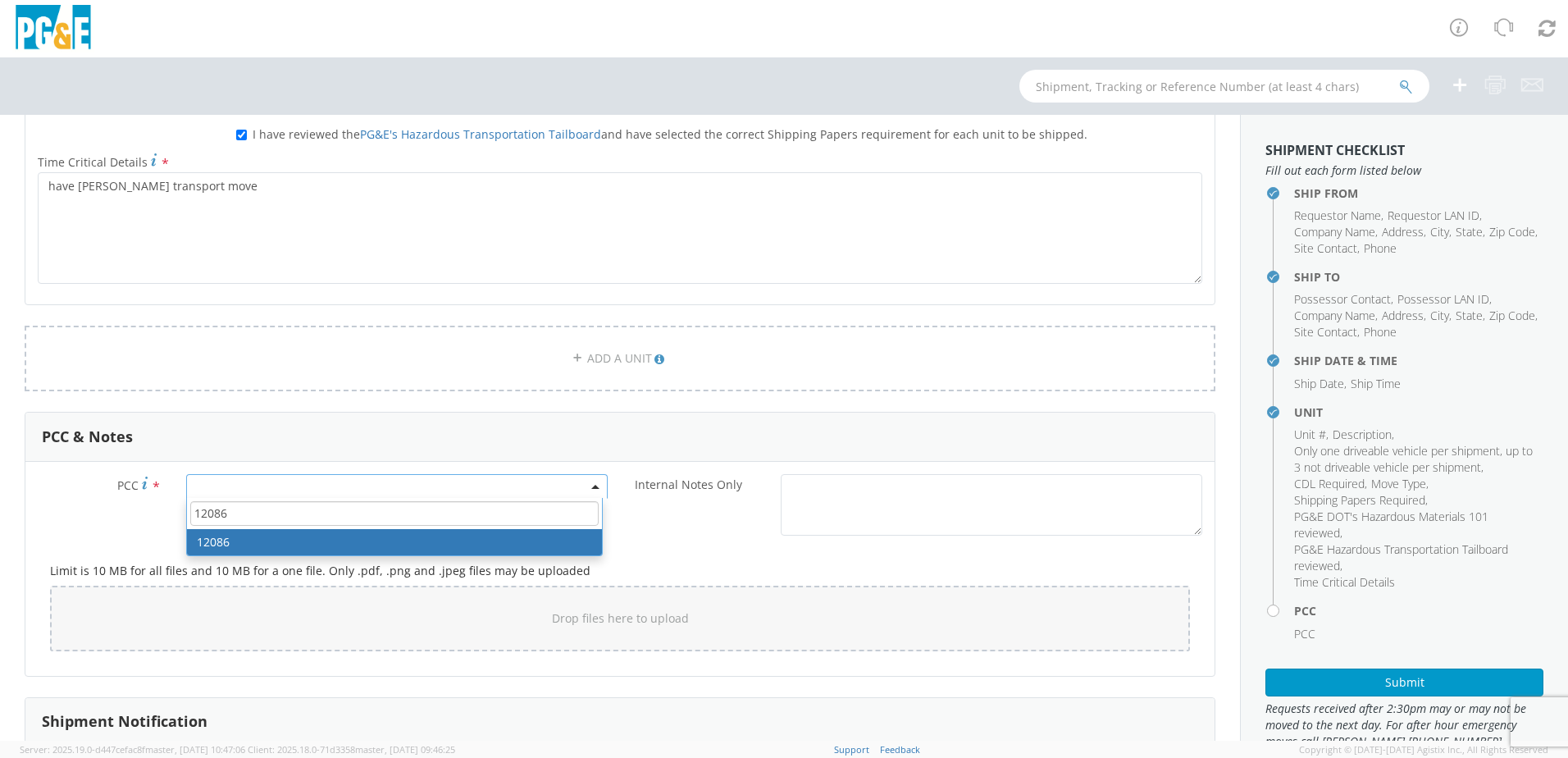
type input "12086"
select select "12086"
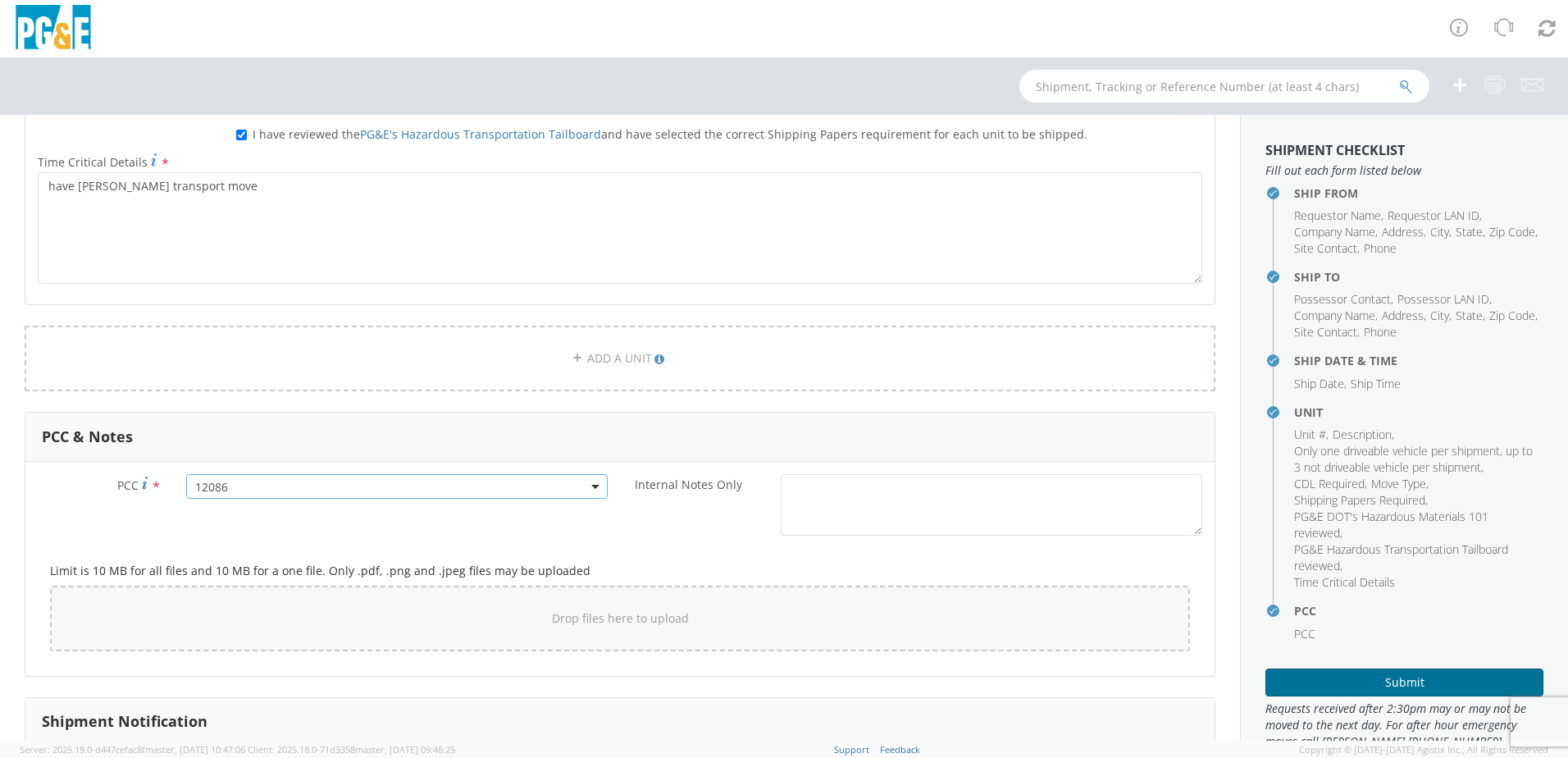
click at [1384, 684] on button "Submit" at bounding box center [1404, 682] width 278 height 28
